Goal: Information Seeking & Learning: Learn about a topic

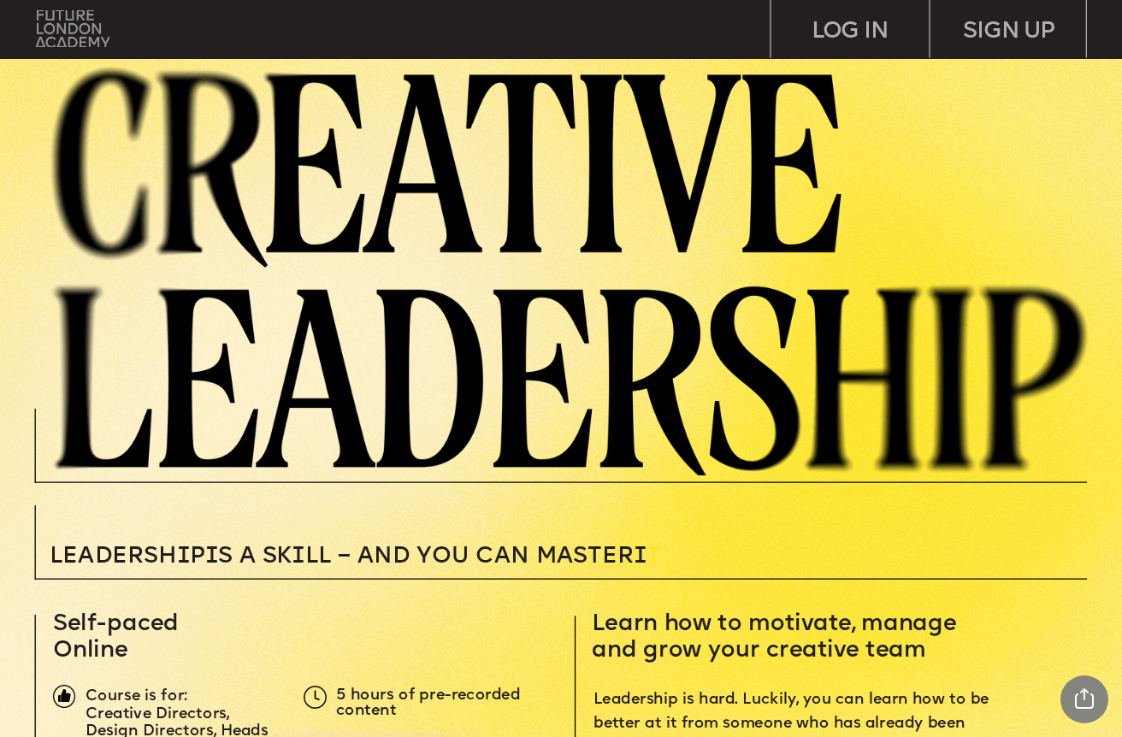
click at [75, 38] on img at bounding box center [73, 29] width 74 height 38
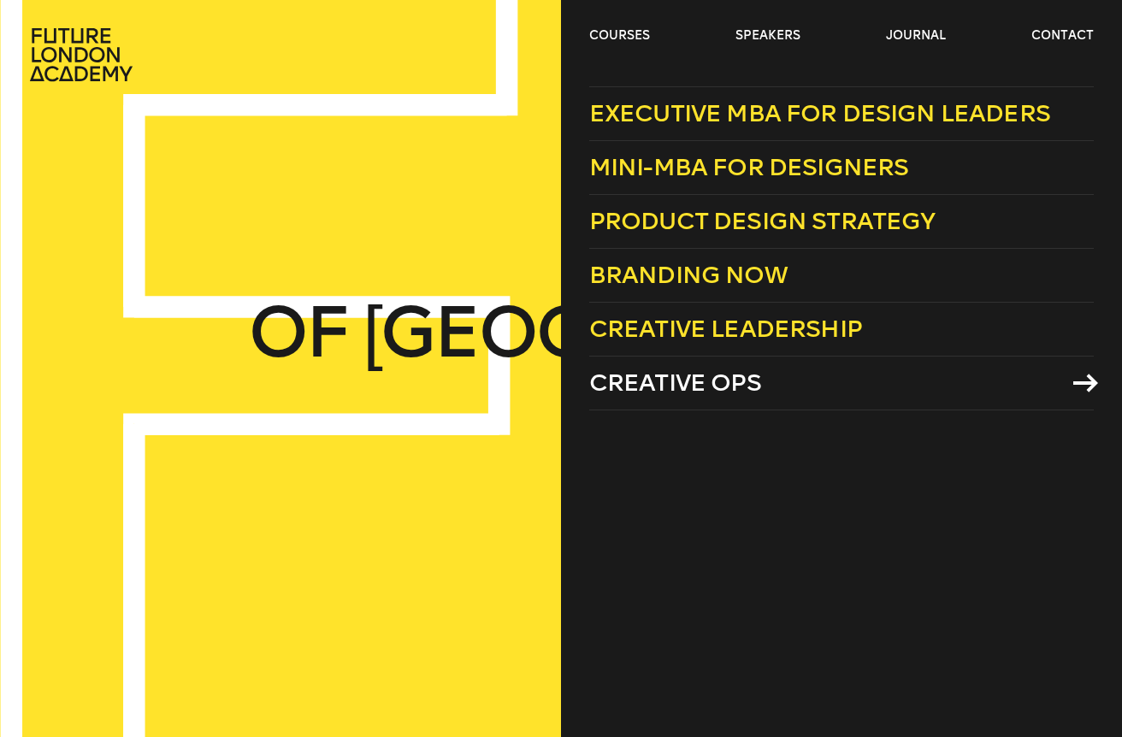
click at [677, 388] on span "Creative Ops" at bounding box center [675, 383] width 172 height 28
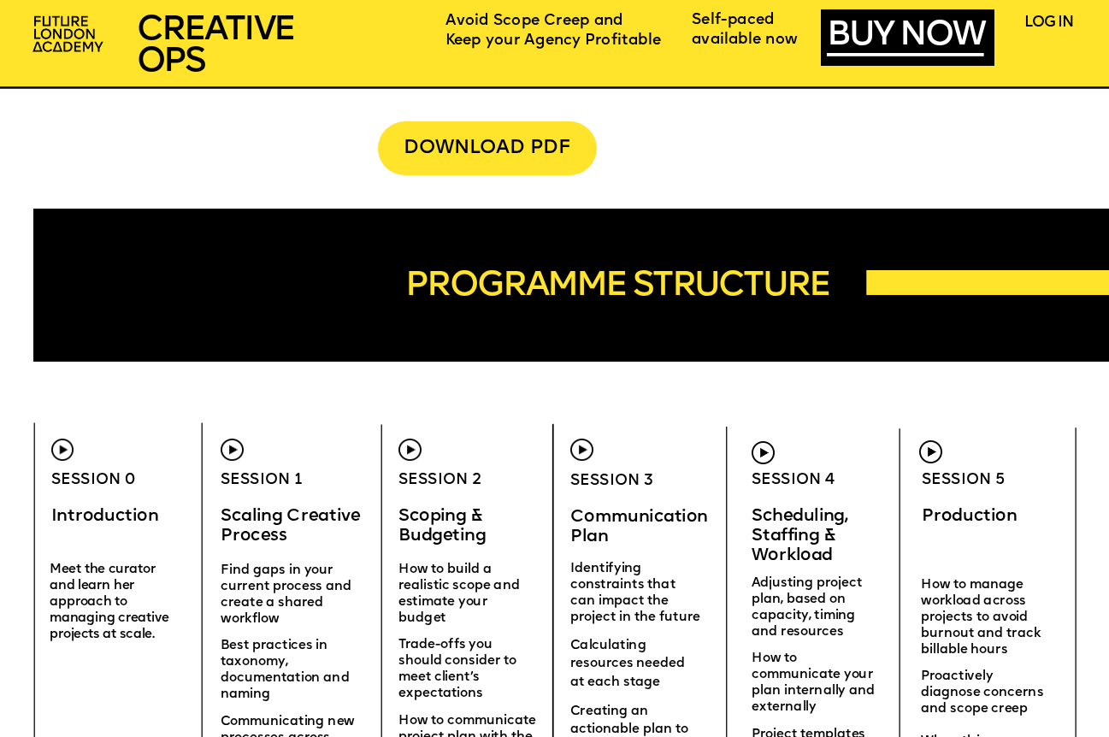
scroll to position [4277, 0]
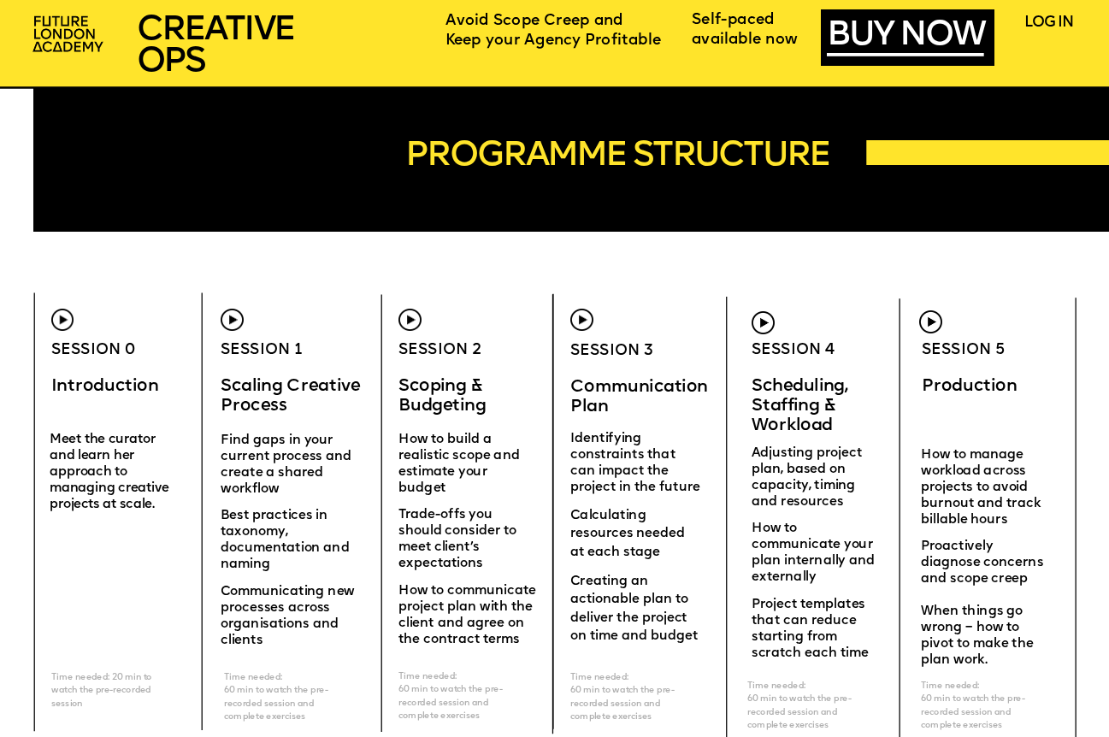
click at [233, 323] on img at bounding box center [232, 320] width 23 height 23
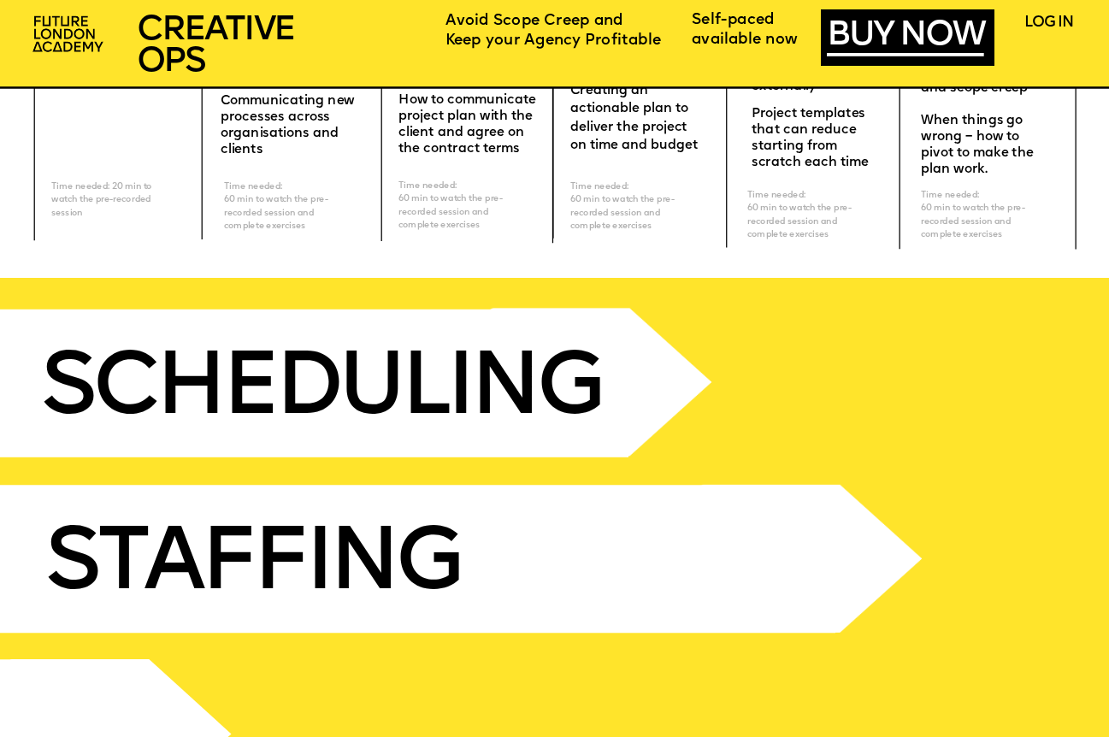
scroll to position [5296, 0]
